Goal: Information Seeking & Learning: Learn about a topic

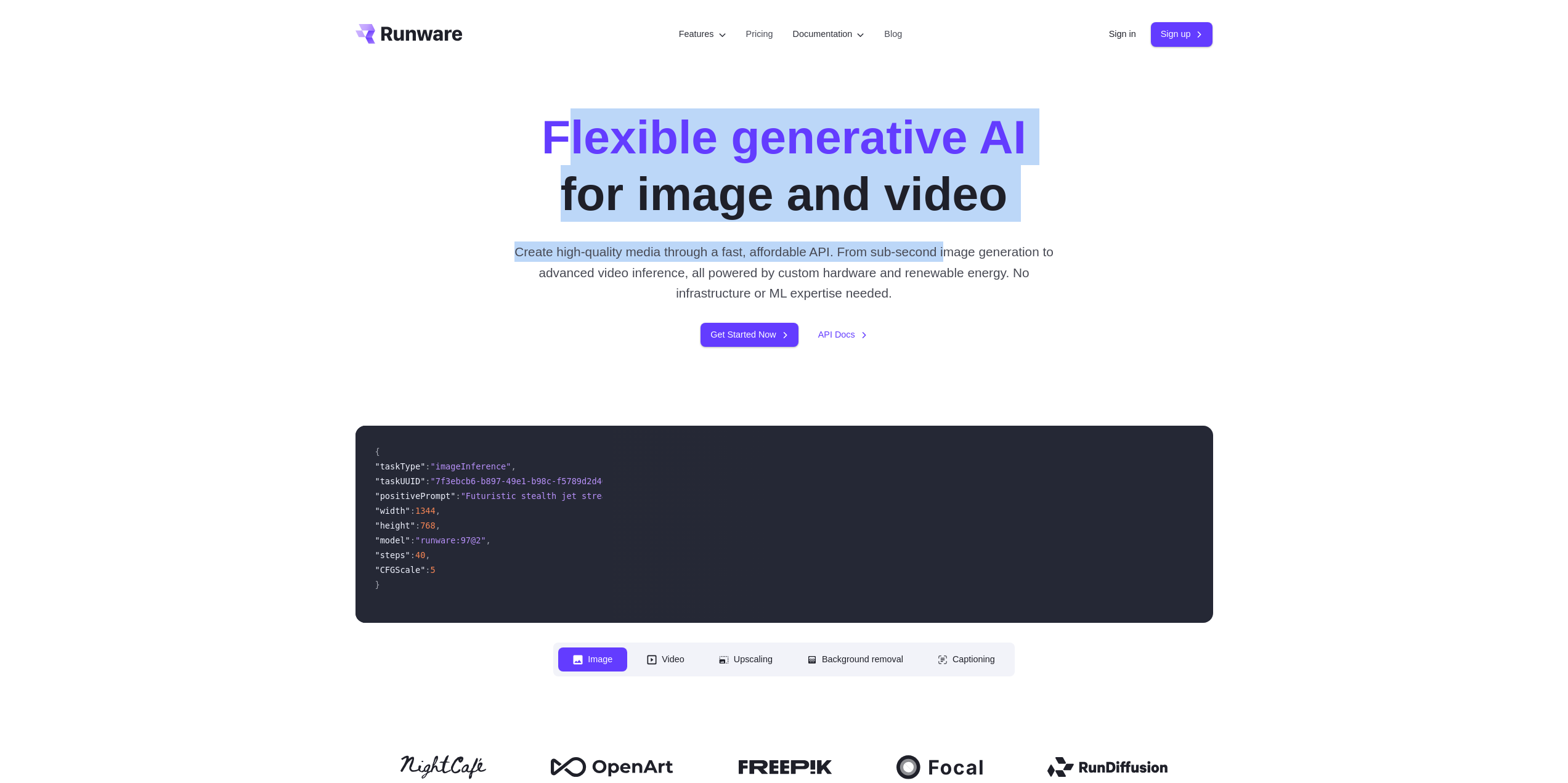
drag, startPoint x: 667, startPoint y: 129, endPoint x: 1011, endPoint y: 244, distance: 362.7
click at [1011, 244] on div "Flexible generative AI for image and video Create high-quality media through a …" at bounding box center [784, 228] width 686 height 239
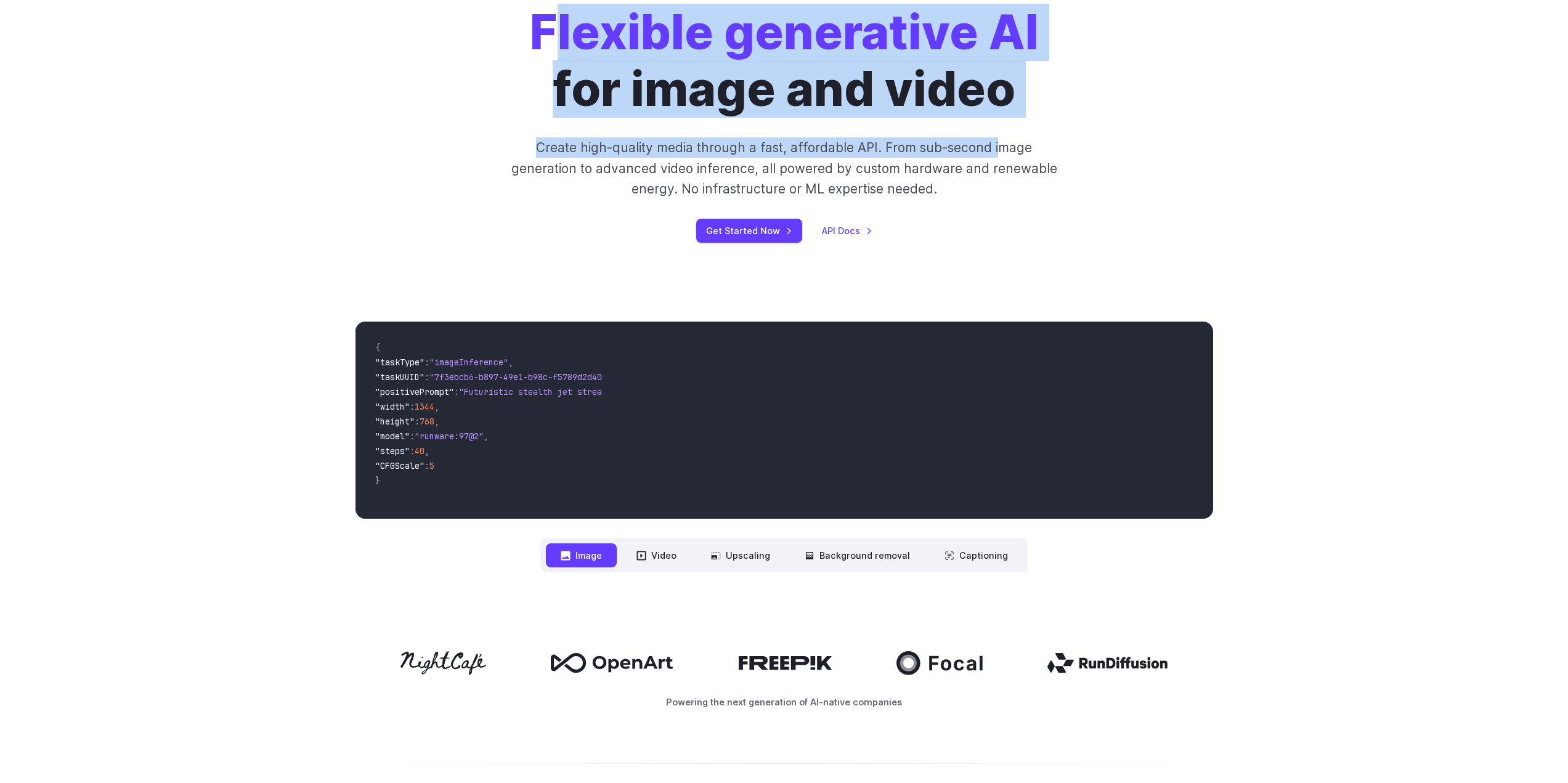
scroll to position [185, 0]
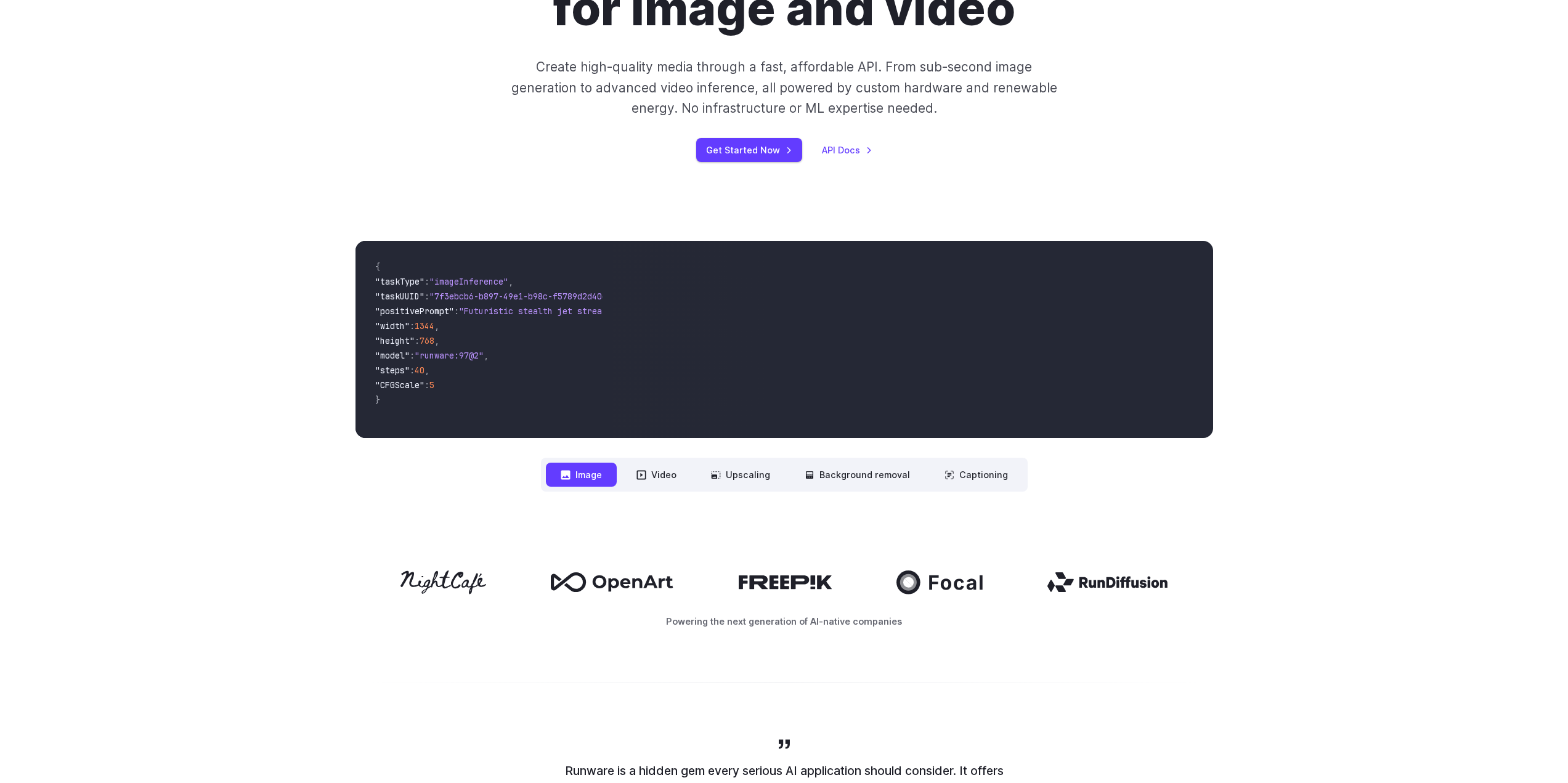
drag, startPoint x: 1142, startPoint y: 581, endPoint x: 422, endPoint y: 576, distance: 720.0
click at [424, 576] on div at bounding box center [784, 582] width 857 height 24
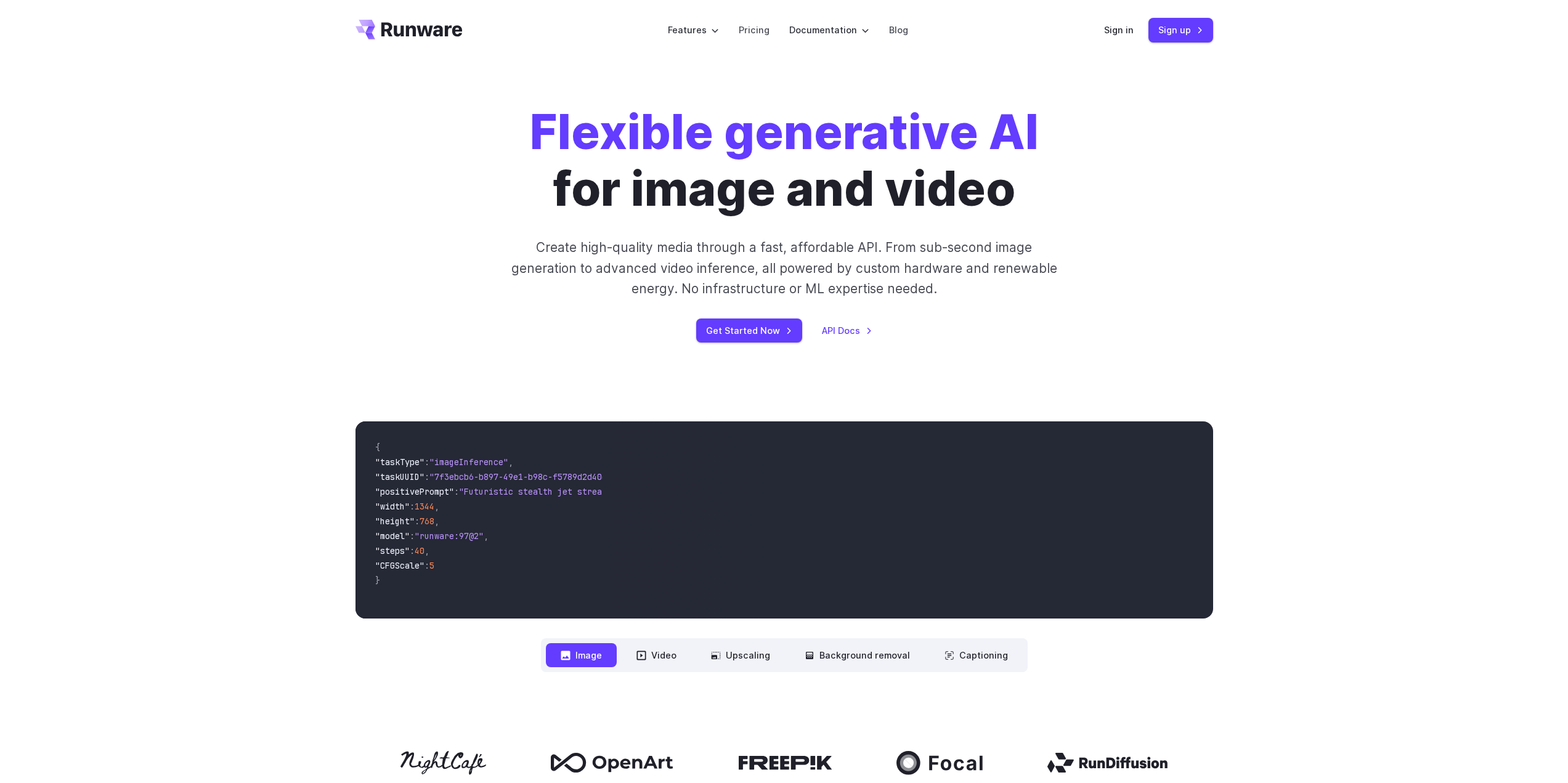
scroll to position [0, 0]
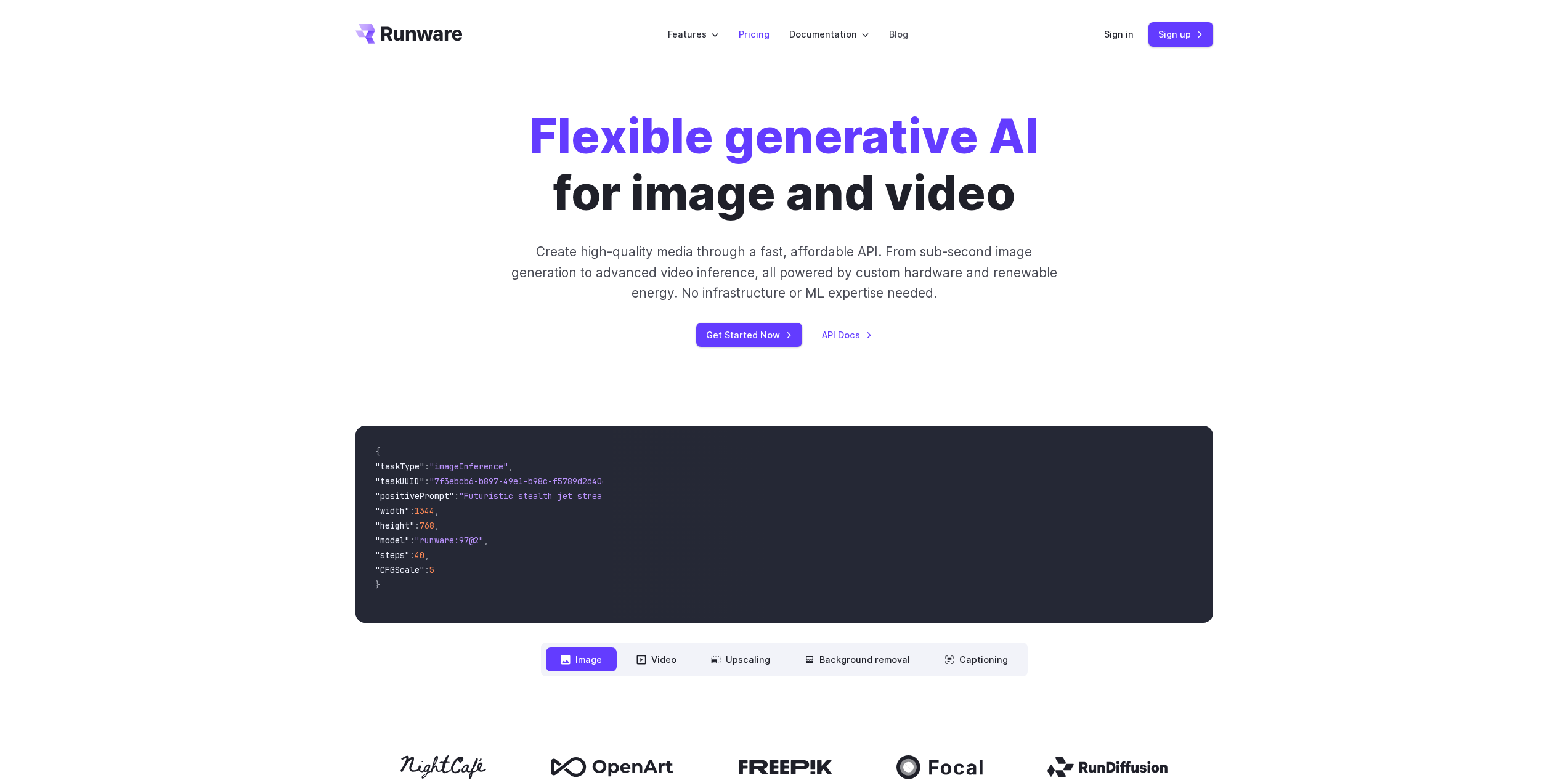
click at [747, 28] on link "Pricing" at bounding box center [754, 35] width 31 height 14
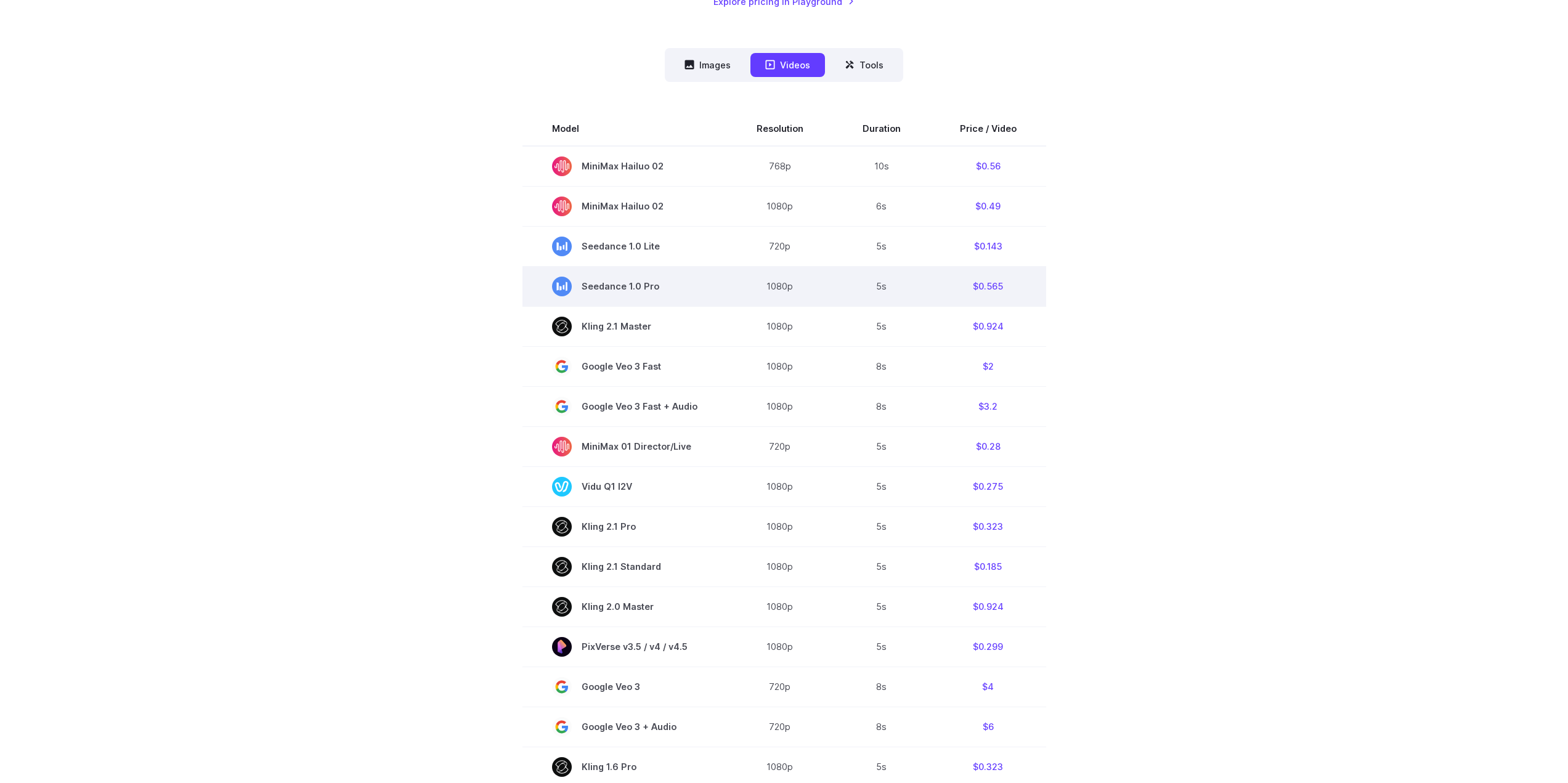
scroll to position [431, 0]
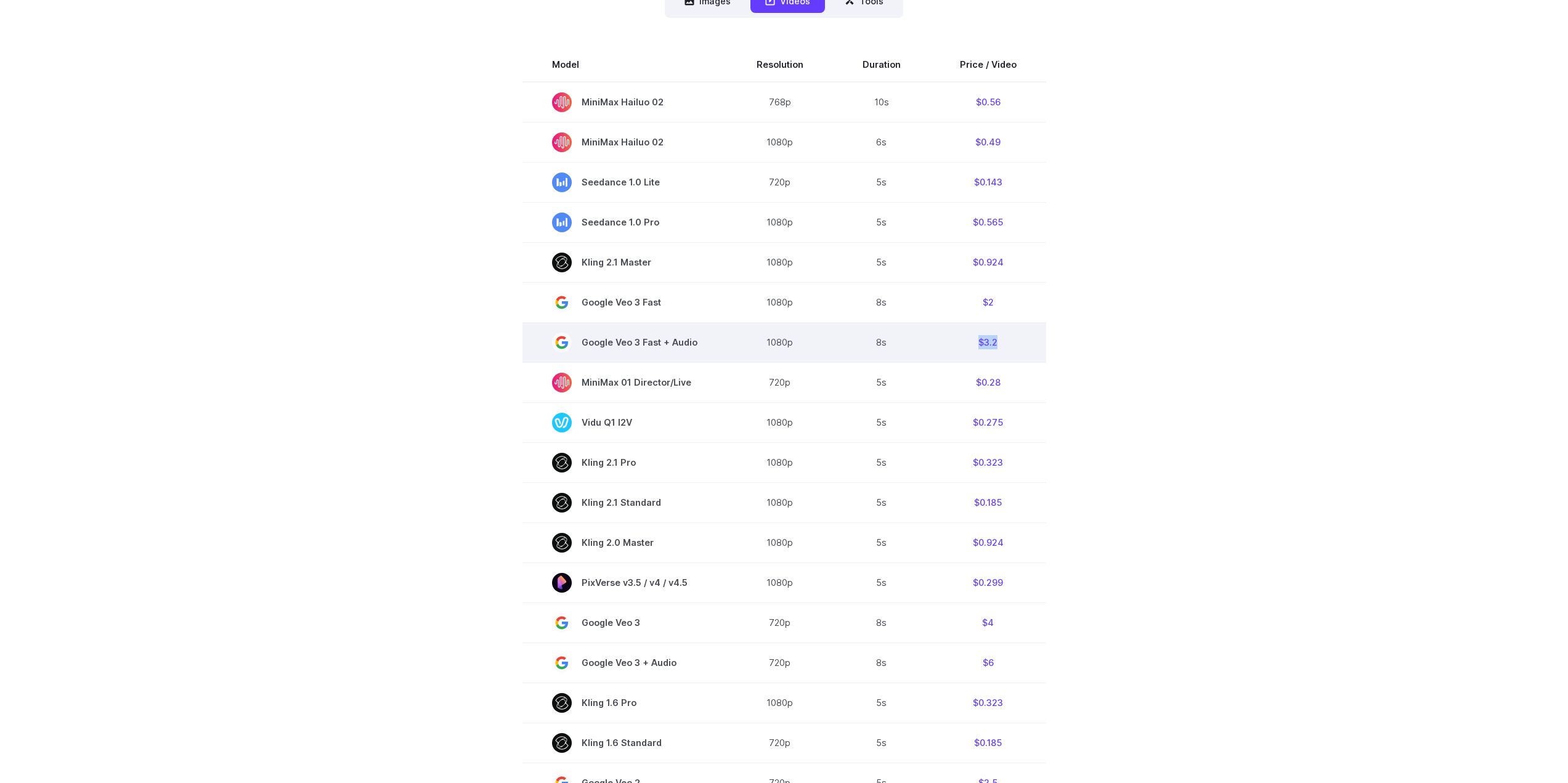
drag, startPoint x: 977, startPoint y: 340, endPoint x: 1006, endPoint y: 338, distance: 29.1
click at [1006, 338] on td "$3.2" at bounding box center [988, 342] width 115 height 40
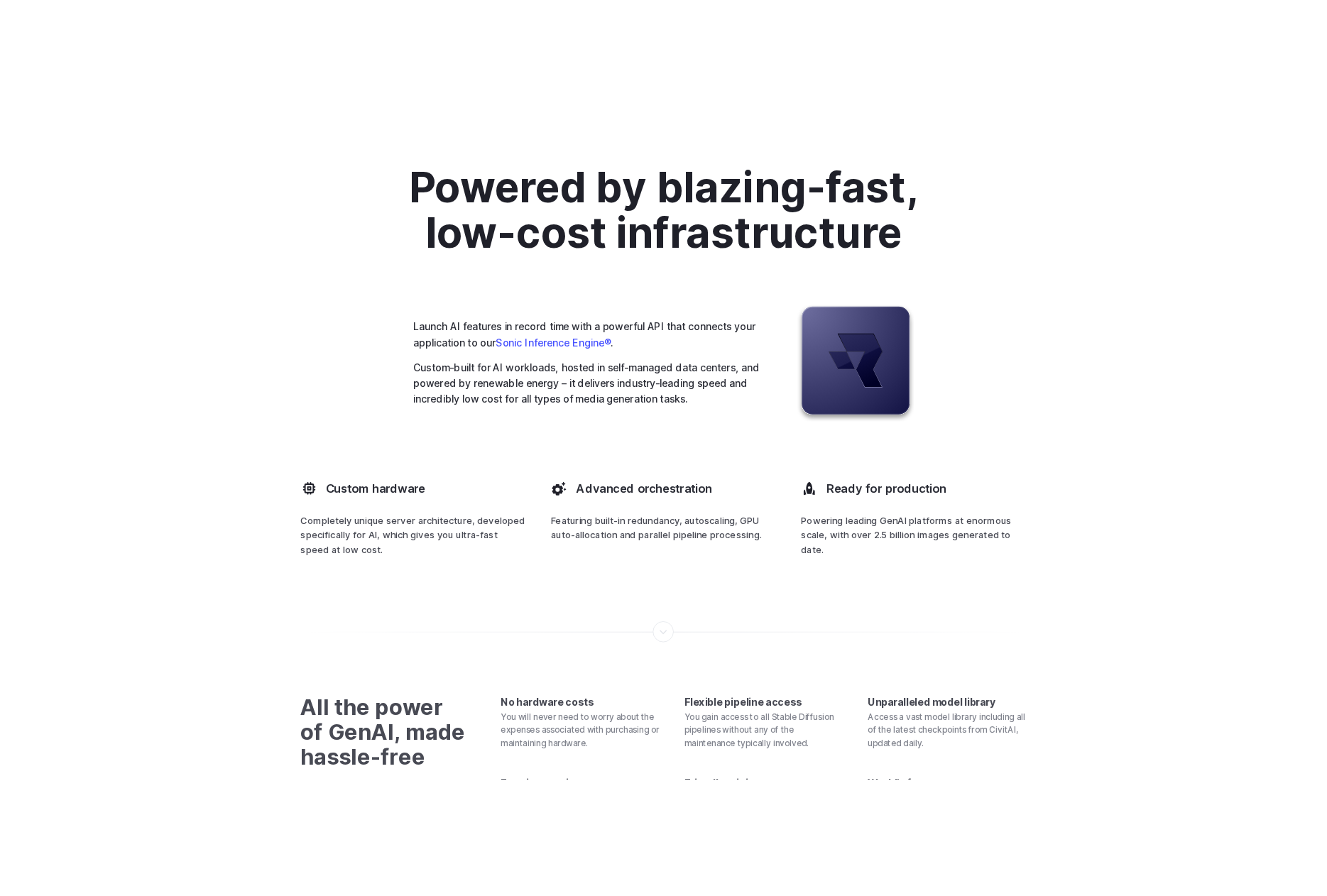
scroll to position [3714, 0]
